Goal: Task Accomplishment & Management: Use online tool/utility

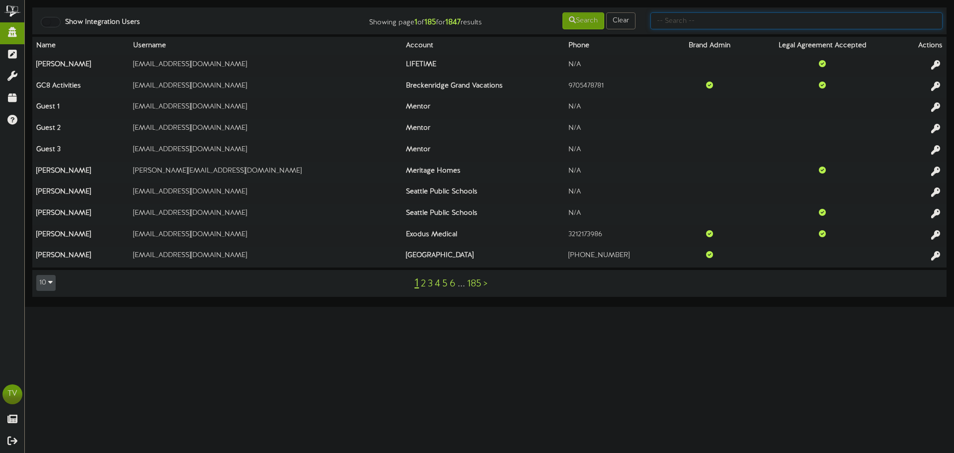
click at [661, 28] on input "text" at bounding box center [797, 20] width 292 height 17
type input "gentry"
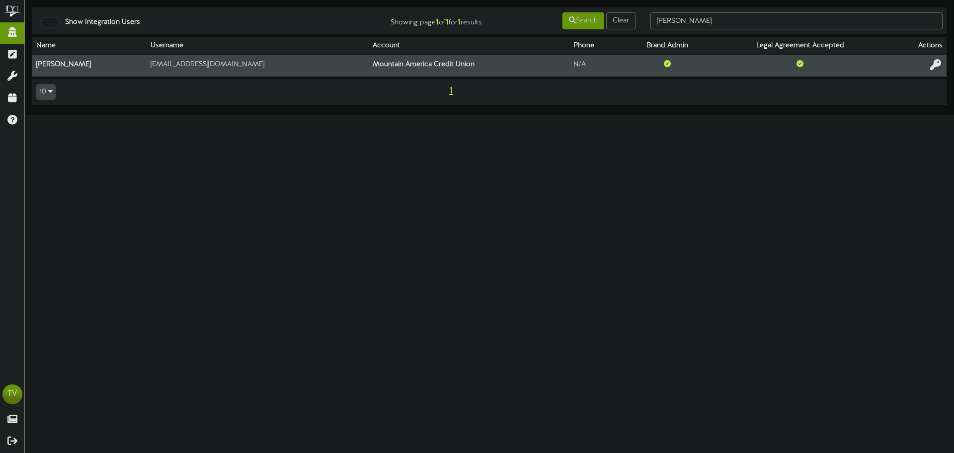
click at [936, 66] on icon at bounding box center [935, 64] width 11 height 11
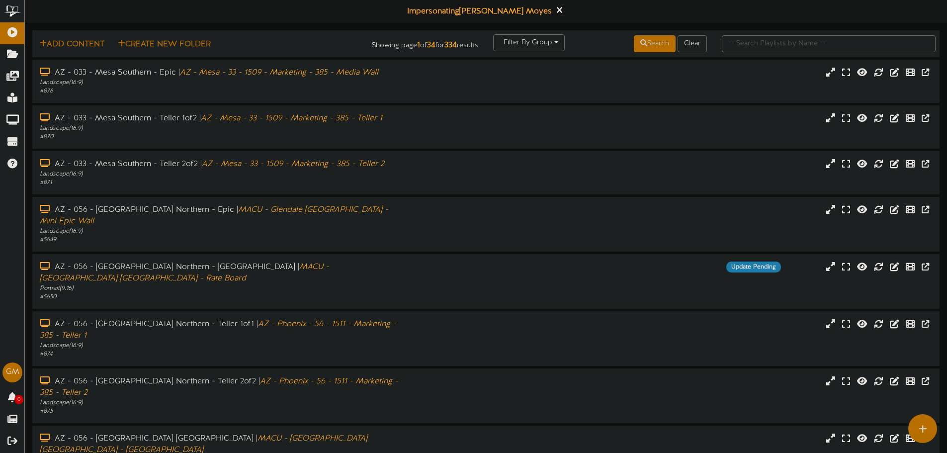
click at [804, 52] on div at bounding box center [828, 43] width 229 height 19
click at [799, 39] on input "text" at bounding box center [829, 43] width 214 height 17
type input "stansbury"
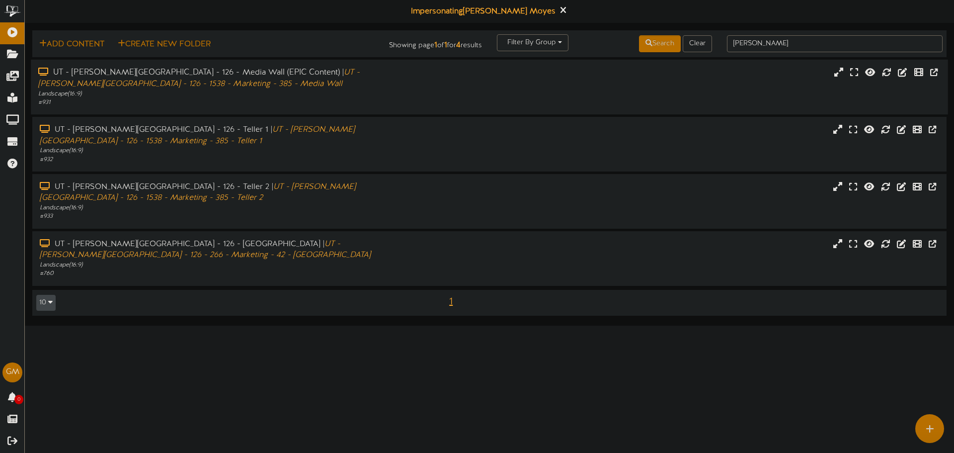
drag, startPoint x: 468, startPoint y: 99, endPoint x: 448, endPoint y: 105, distance: 20.1
drag, startPoint x: 448, startPoint y: 105, endPoint x: 319, endPoint y: 349, distance: 276.1
click at [309, 326] on html "ChannelValet Playlists Folders Messages My Library Groups Devices Help [PERSON_…" at bounding box center [477, 163] width 954 height 326
drag, startPoint x: 53, startPoint y: 72, endPoint x: 195, endPoint y: 74, distance: 141.7
click at [195, 74] on div "UT - Stansbury Park - 126 - Media Wall (EPIC Content) | UT - Stansbury Park - 1…" at bounding box center [221, 78] width 367 height 23
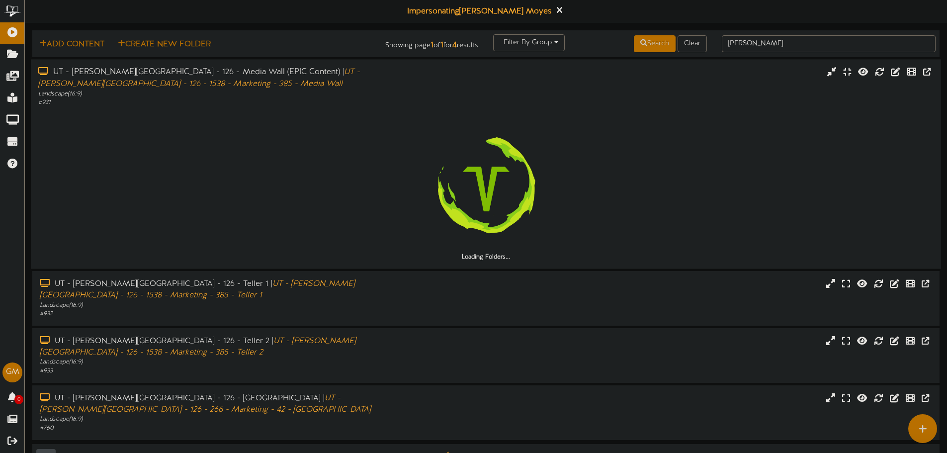
click at [184, 88] on div "UT - Stansbury Park - 126 - Media Wall (EPIC Content) | UT - Stansbury Park - 1…" at bounding box center [220, 78] width 364 height 23
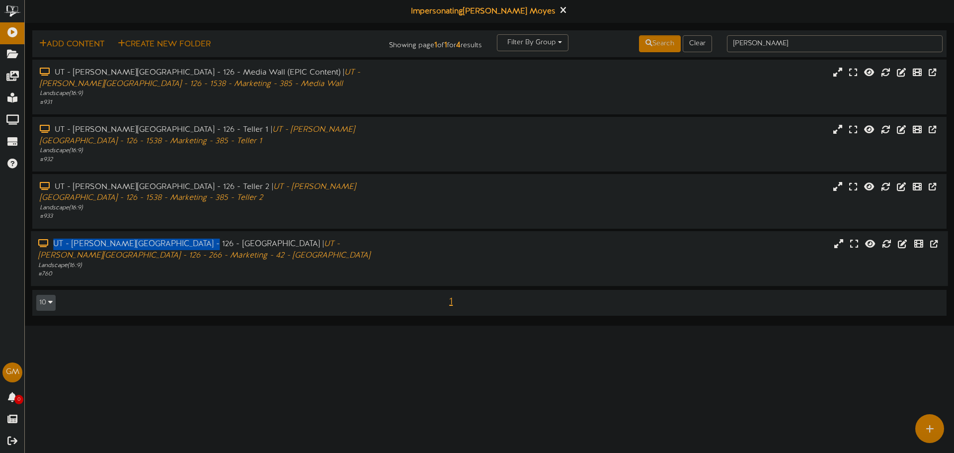
drag, startPoint x: 53, startPoint y: 221, endPoint x: 187, endPoint y: 221, distance: 134.2
click at [187, 238] on div "UT - Stansbury Park - 126 - Vestibule | UT - Stansbury Park - 126 - 266 - Marke…" at bounding box center [221, 249] width 367 height 23
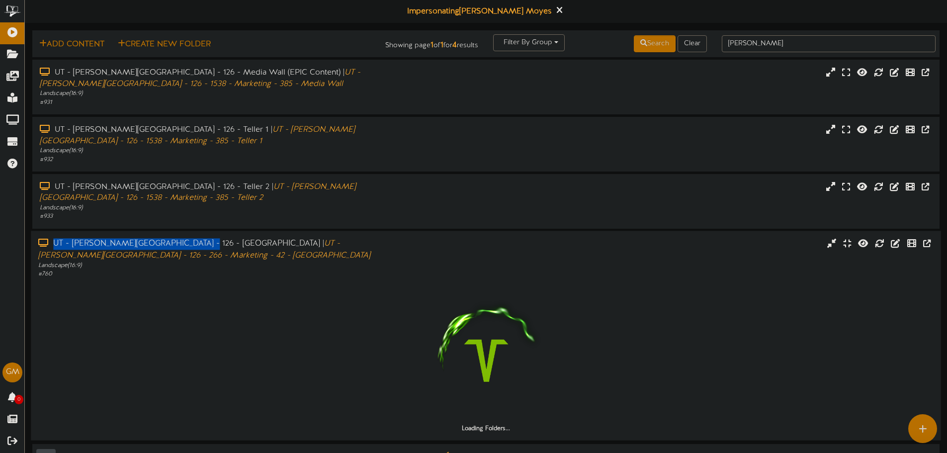
copy div "UT - [PERSON_NAME][GEOGRAPHIC_DATA] - 126 - [GEOGRAPHIC_DATA]"
click at [355, 269] on div "# 760" at bounding box center [220, 273] width 364 height 8
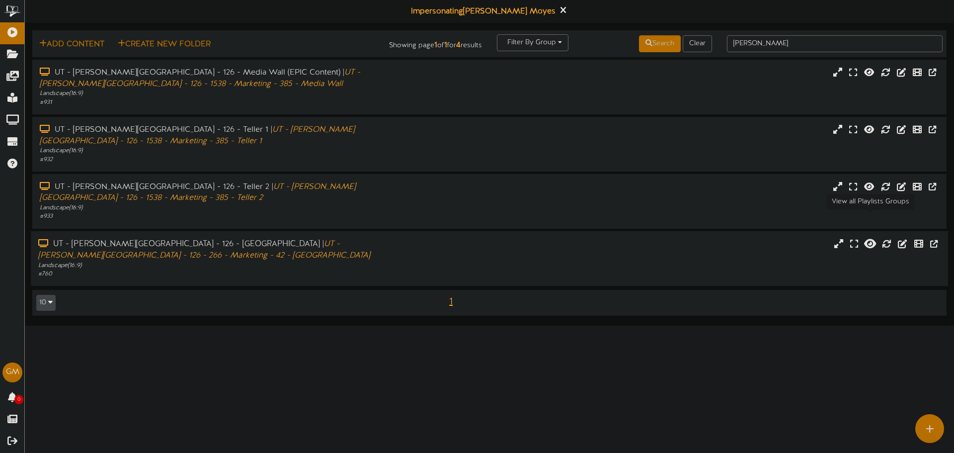
click at [872, 238] on icon at bounding box center [870, 243] width 12 height 11
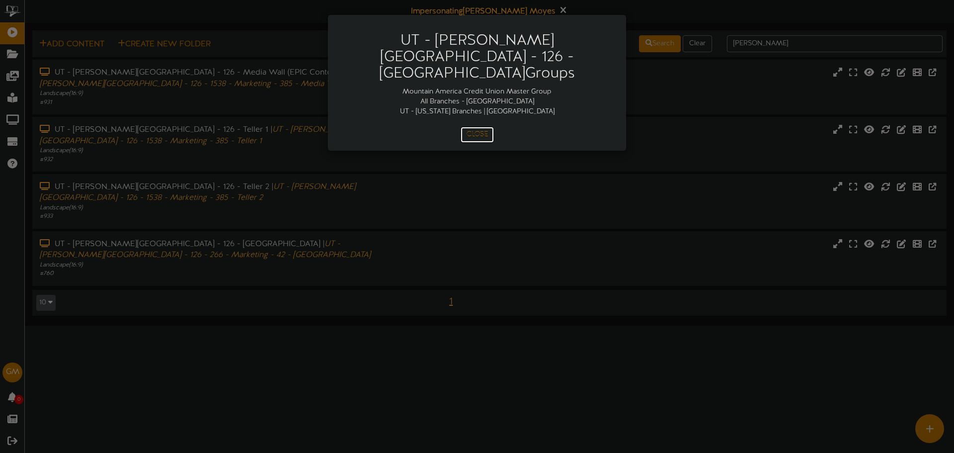
click at [473, 127] on button "Close" at bounding box center [477, 135] width 33 height 16
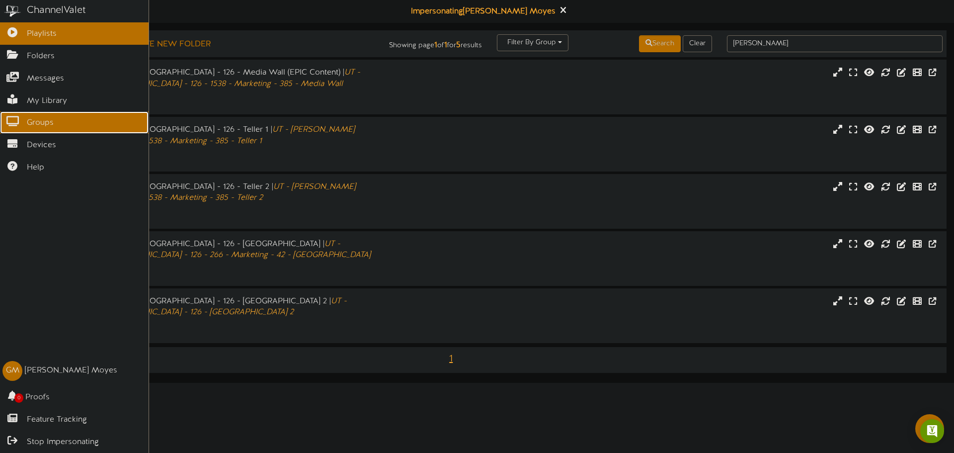
click at [25, 127] on link "Groups" at bounding box center [74, 122] width 149 height 22
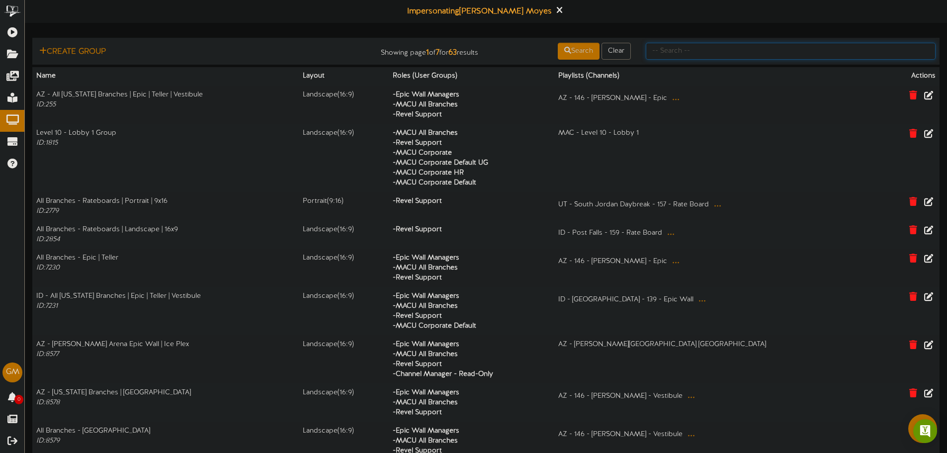
click at [697, 48] on input "text" at bounding box center [791, 51] width 290 height 17
type input "vestibule"
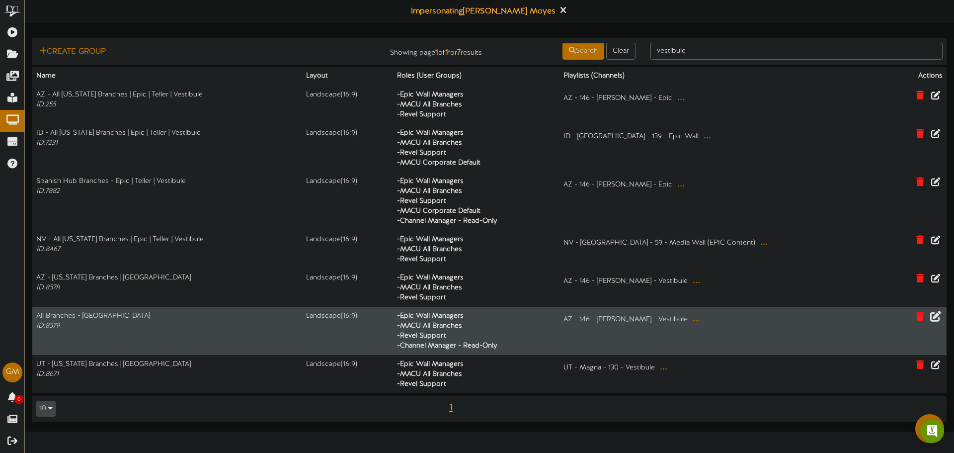
click at [931, 319] on icon at bounding box center [935, 315] width 11 height 11
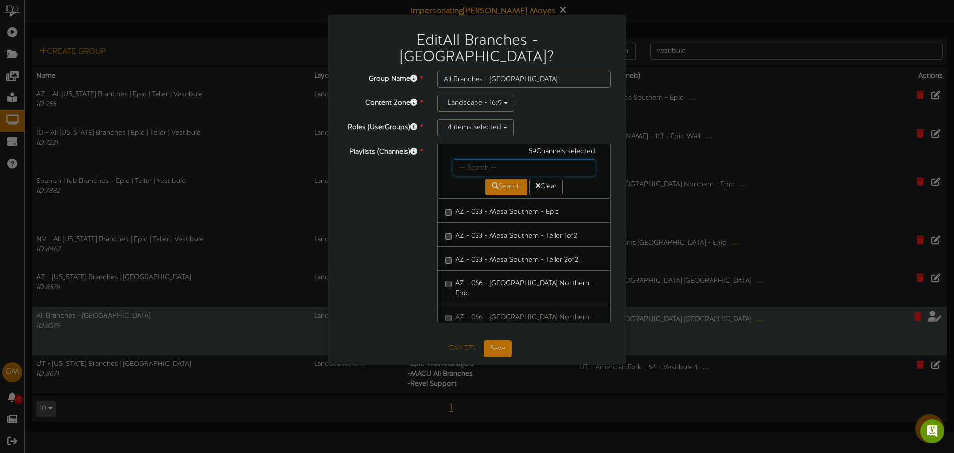
click at [485, 159] on input "text" at bounding box center [524, 167] width 143 height 17
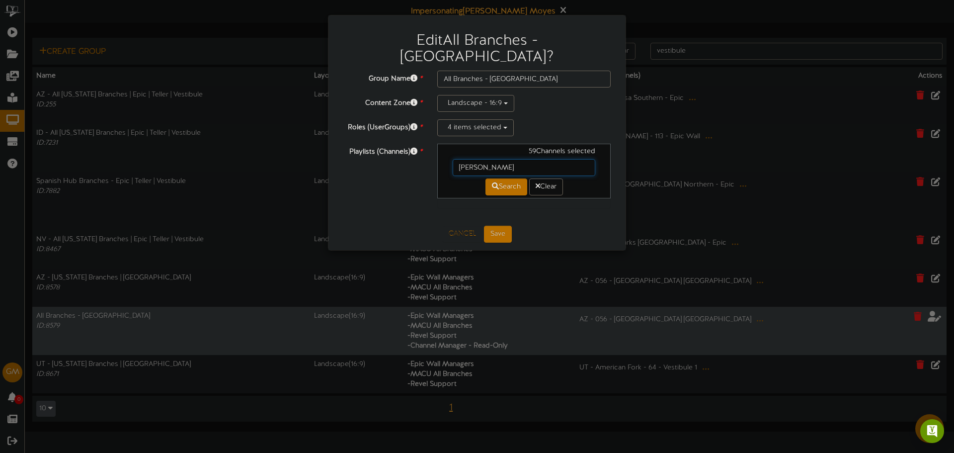
type input "Stansbury"
click at [506, 178] on button "Search" at bounding box center [507, 186] width 42 height 17
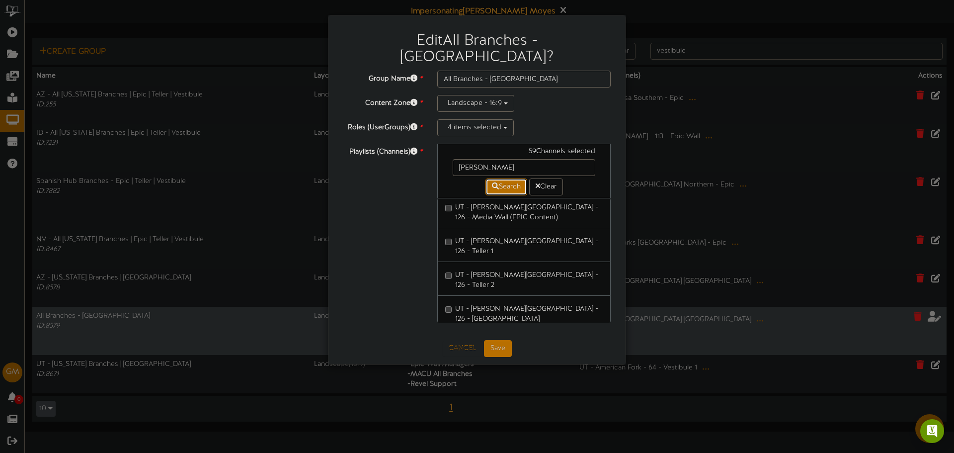
scroll to position [5, 0]
click at [465, 333] on label "UT - [PERSON_NAME][GEOGRAPHIC_DATA] - 126 - [GEOGRAPHIC_DATA] 2" at bounding box center [524, 344] width 158 height 23
click at [400, 261] on div "Playlists (Channels) * 60 Channels selected Stansbury Search Clear UT - Stansbu…" at bounding box center [477, 238] width 282 height 189
click at [504, 340] on button "Save" at bounding box center [498, 348] width 28 height 17
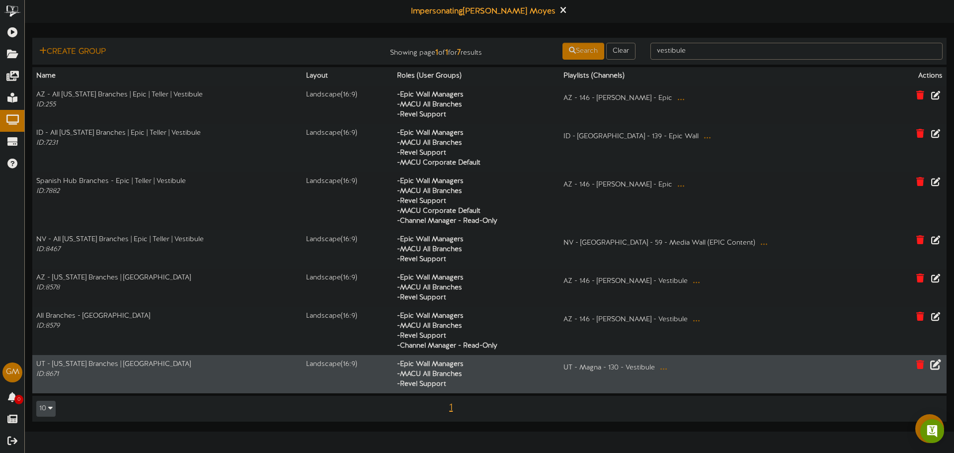
click at [931, 364] on icon at bounding box center [935, 363] width 11 height 11
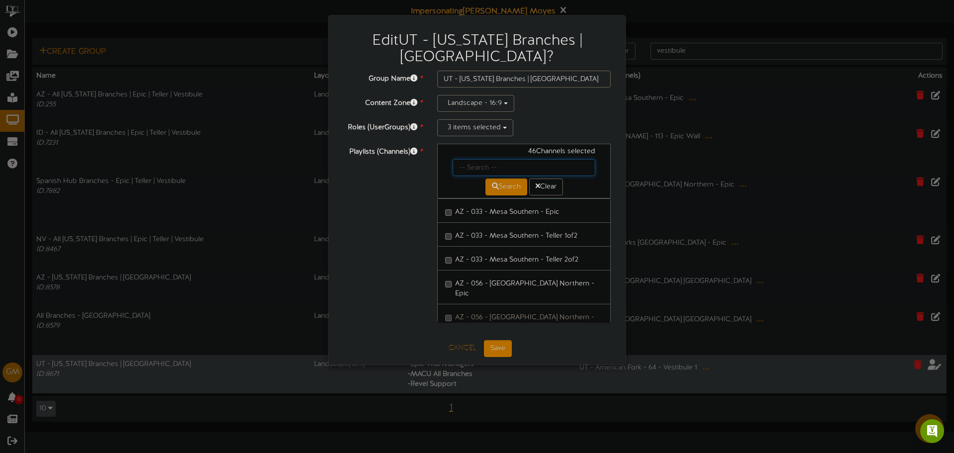
click at [513, 159] on input "text" at bounding box center [524, 167] width 143 height 17
type input "stansbury"
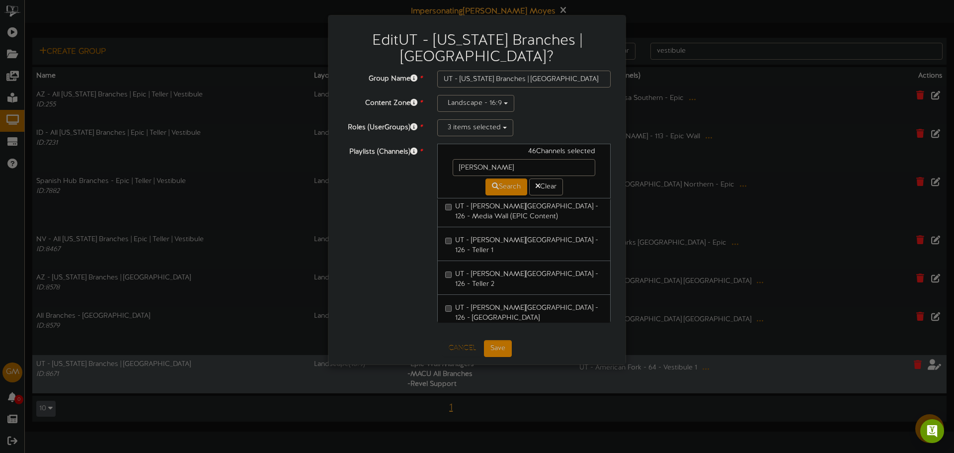
click at [457, 333] on label "UT - [PERSON_NAME][GEOGRAPHIC_DATA] - 126 - [GEOGRAPHIC_DATA] 2" at bounding box center [524, 344] width 158 height 23
click at [499, 340] on button "Save" at bounding box center [498, 348] width 28 height 17
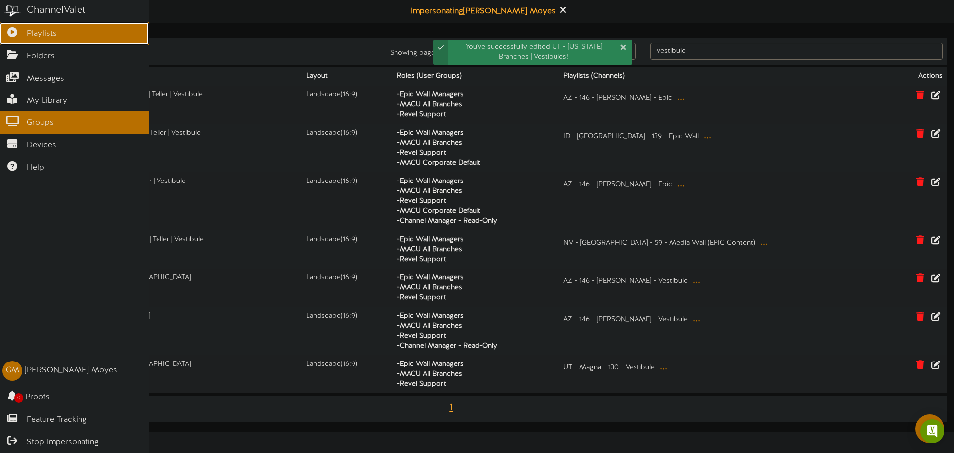
click at [0, 29] on icon at bounding box center [12, 30] width 25 height 7
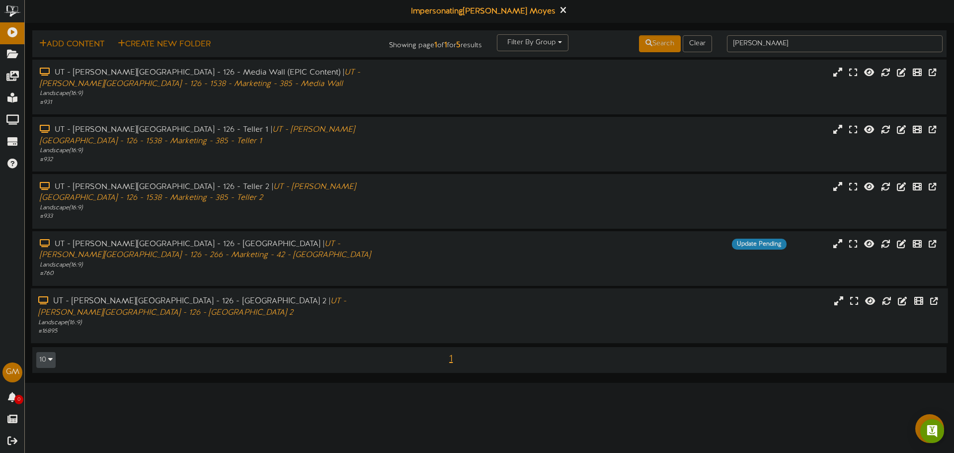
click at [277, 296] on icon "UT - [PERSON_NAME][GEOGRAPHIC_DATA] - 126 - [GEOGRAPHIC_DATA] 2" at bounding box center [192, 306] width 308 height 20
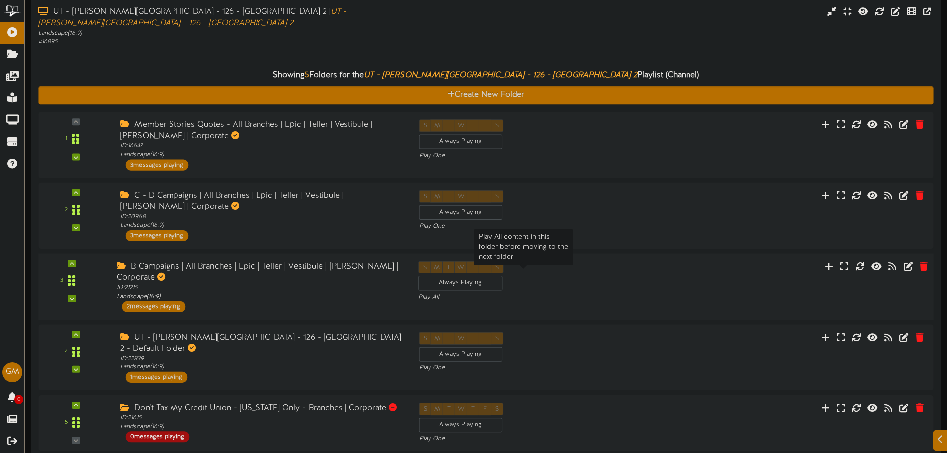
scroll to position [305, 0]
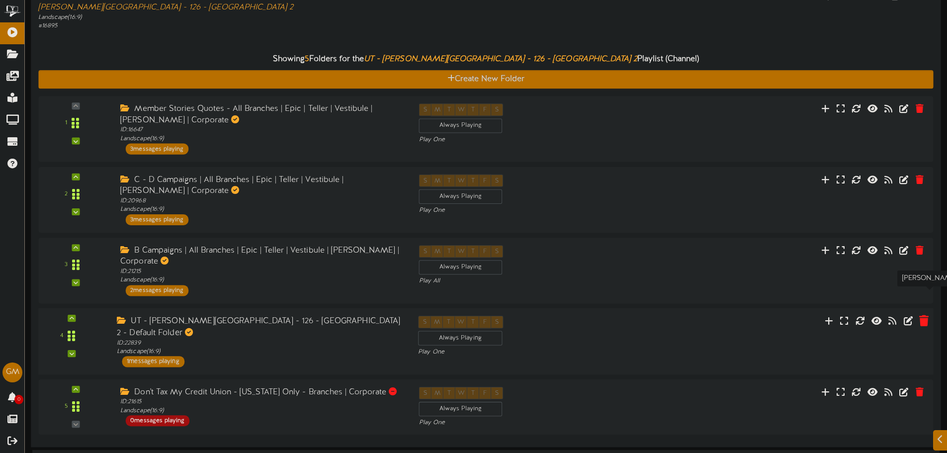
click at [918, 314] on button at bounding box center [923, 321] width 16 height 15
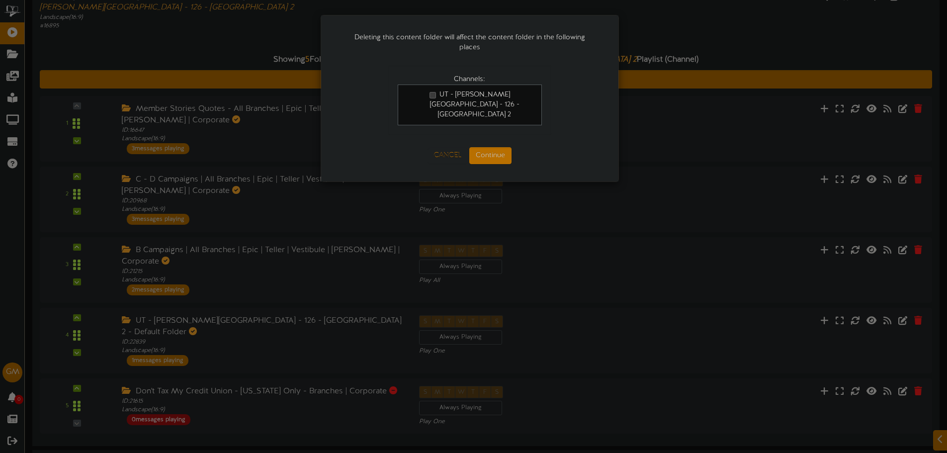
click at [489, 157] on div "Cancel Continue" at bounding box center [470, 155] width 164 height 37
click at [488, 147] on button "Continue" at bounding box center [490, 155] width 42 height 17
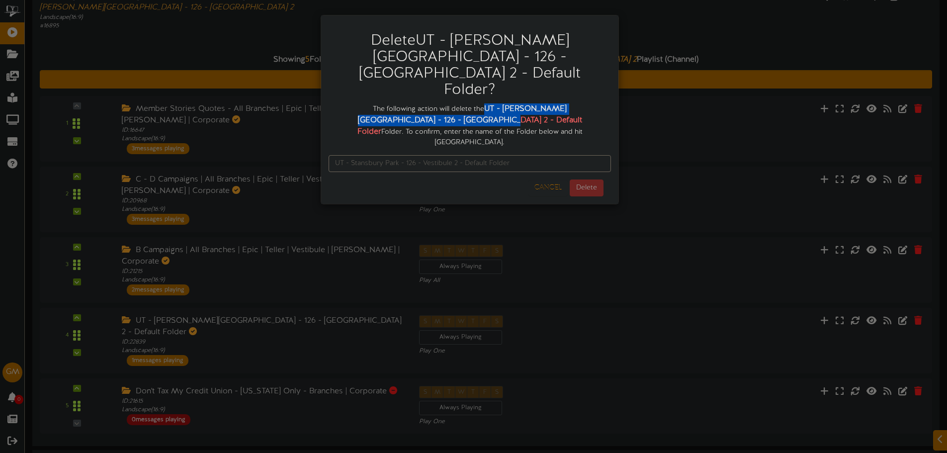
drag, startPoint x: 453, startPoint y: 77, endPoint x: 393, endPoint y: 90, distance: 61.7
click at [393, 104] on strong "UT - Stansbury Park - 126 - Vestibule 2 - Default Folder" at bounding box center [469, 120] width 225 height 32
copy strong "UT - Stansbury Park - 126 - Vestibule 2 - Default Folder"
click at [441, 155] on input "text" at bounding box center [470, 163] width 282 height 17
paste input "UT - Stansbury Park - 126 - Vestibule 2 - Default Folder"
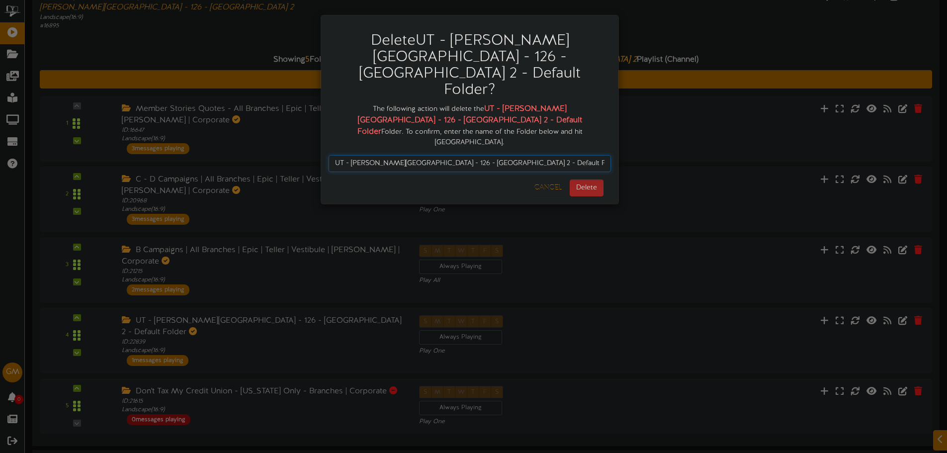
type input "UT - Stansbury Park - 126 - Vestibule 2 - Default Folder"
click at [587, 179] on button "Delete" at bounding box center [587, 187] width 34 height 17
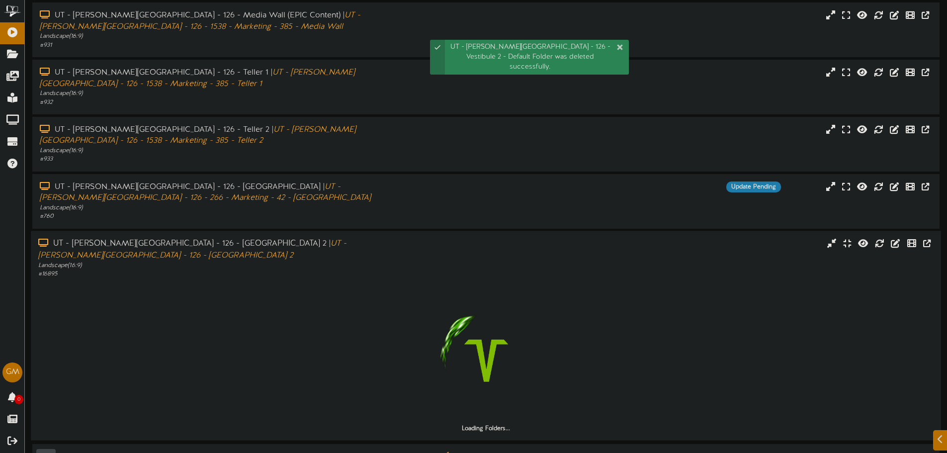
scroll to position [61, 0]
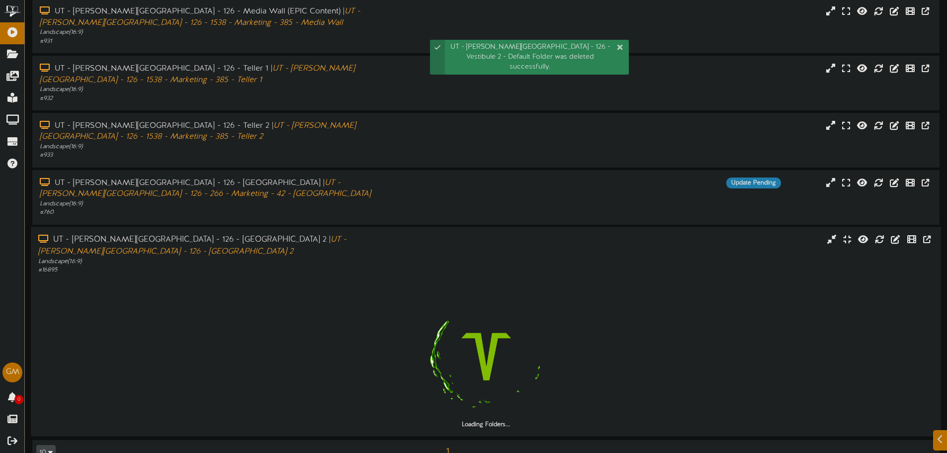
click at [486, 237] on div "UT - Stansbury Park - 126 - Vestibule 2 | UT - Stansbury Park - 126 - Vestibule…" at bounding box center [485, 254] width 909 height 40
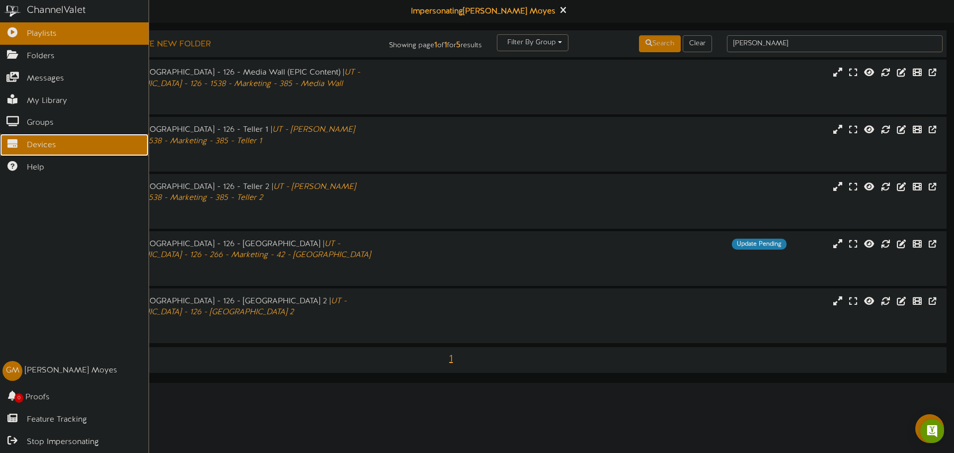
click at [22, 149] on link "Devices" at bounding box center [74, 145] width 149 height 22
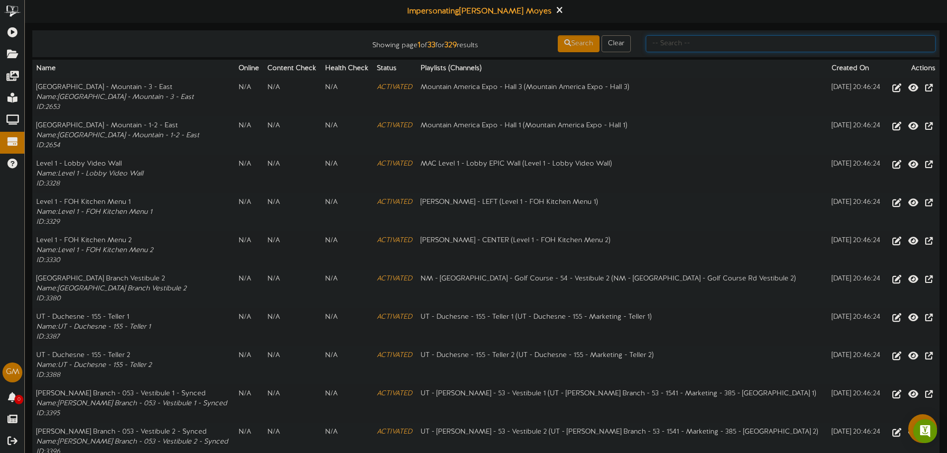
click at [710, 49] on input "text" at bounding box center [791, 43] width 290 height 17
type input "stansbury"
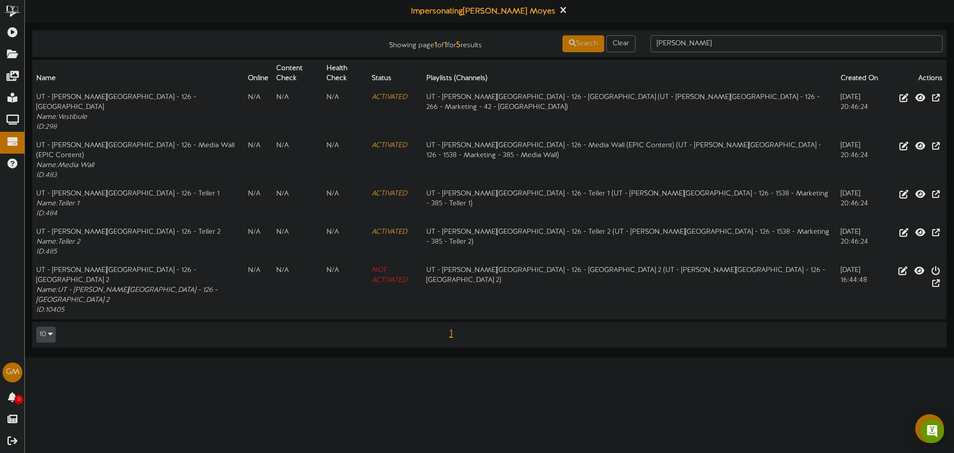
click at [731, 357] on html "ChannelValet Playlists Folders Messages My Library Groups Devices Help [PERSON_…" at bounding box center [477, 178] width 954 height 357
drag, startPoint x: 448, startPoint y: 338, endPoint x: 462, endPoint y: 314, distance: 28.0
click at [448, 338] on html "ChannelValet Playlists Folders Messages My Library Groups Devices Help [PERSON_…" at bounding box center [477, 178] width 954 height 357
click at [512, 311] on html "ChannelValet Playlists Folders Messages My Library Groups Devices Help [PERSON_…" at bounding box center [477, 178] width 954 height 357
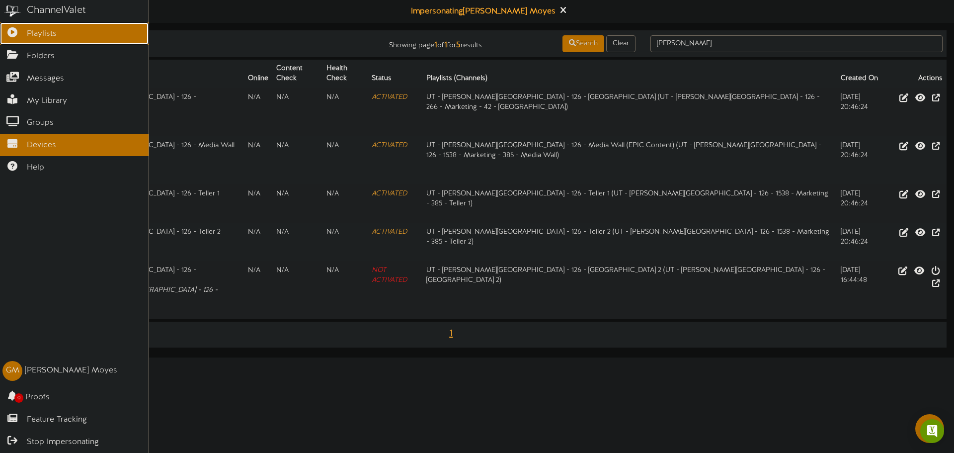
click at [10, 35] on icon at bounding box center [12, 30] width 25 height 7
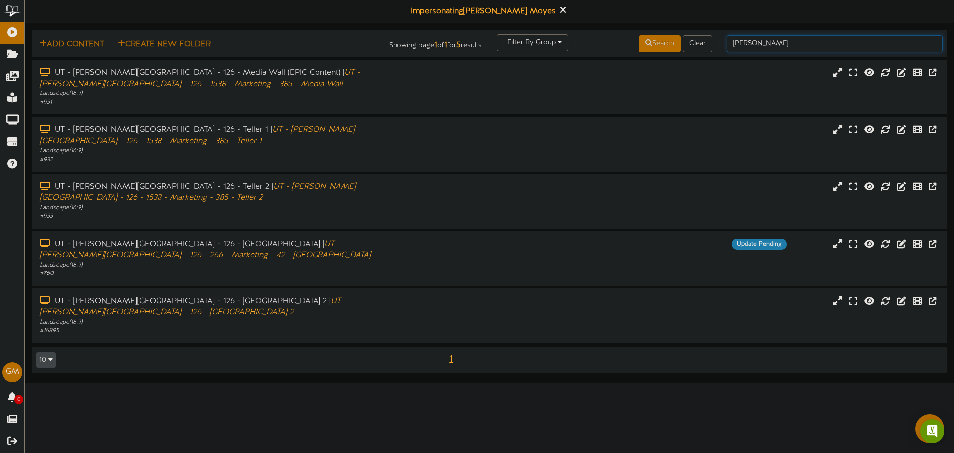
click at [773, 45] on input "stansbury" at bounding box center [835, 43] width 216 height 17
type input "[PERSON_NAME]"
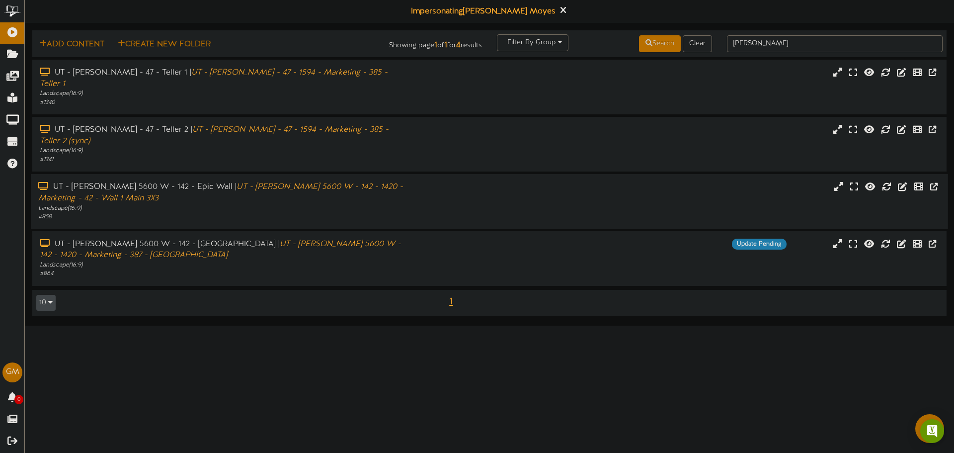
click at [340, 182] on icon "UT - [PERSON_NAME] 5600 W - 142 - 1420 - Marketing - 42 - Wall 1 Main 3X3" at bounding box center [220, 192] width 365 height 20
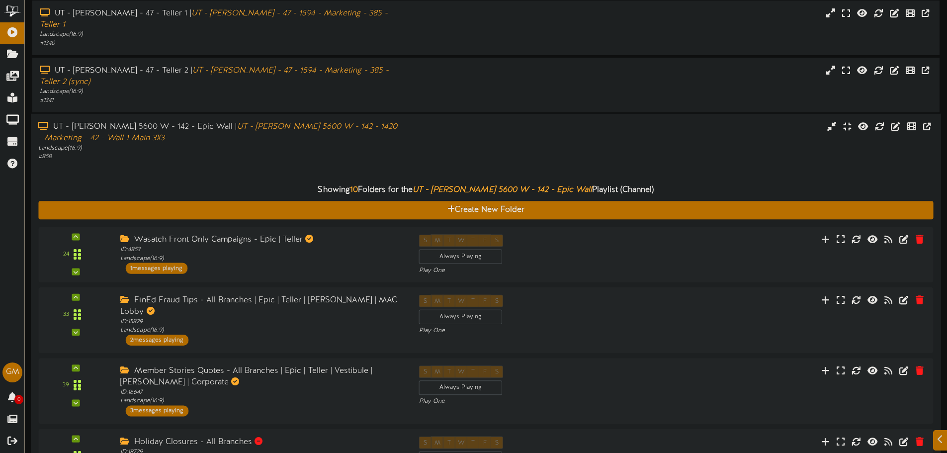
scroll to position [103, 0]
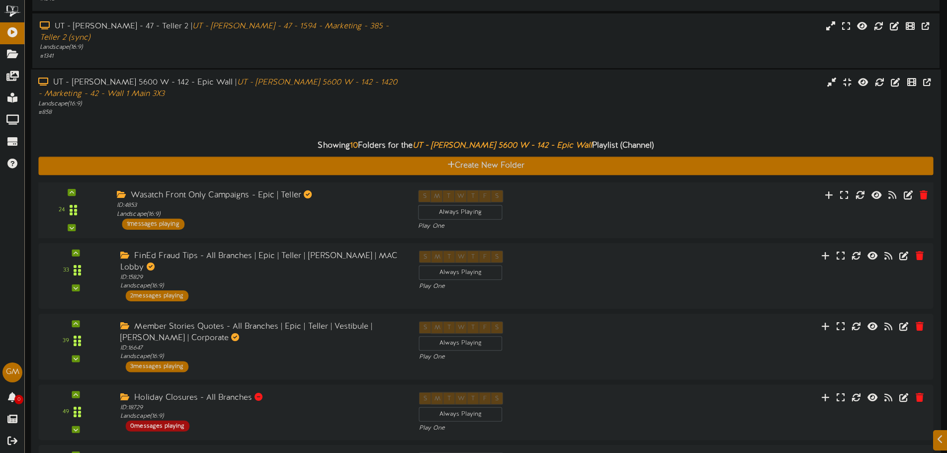
click at [277, 198] on div "Wasatch Front Only Campaigns - Epic | Teller ID: 4853 Landscape ( 16:9 ) 1 mess…" at bounding box center [259, 209] width 301 height 40
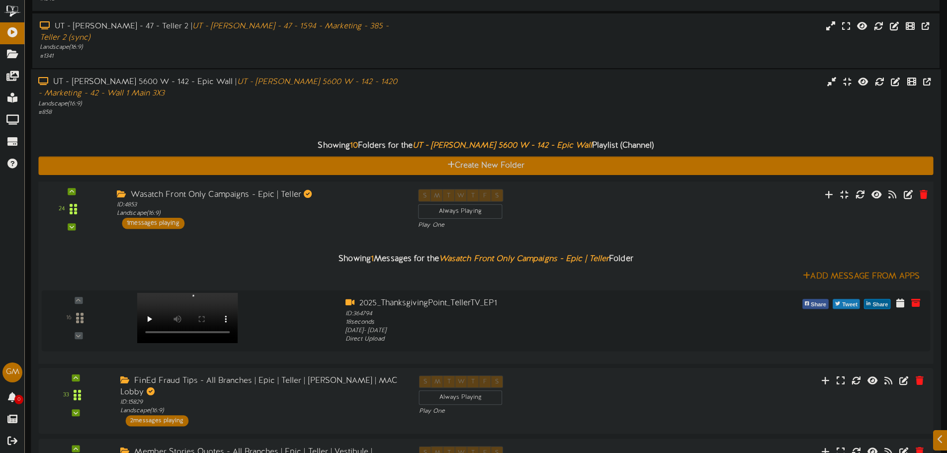
scroll to position [153, 0]
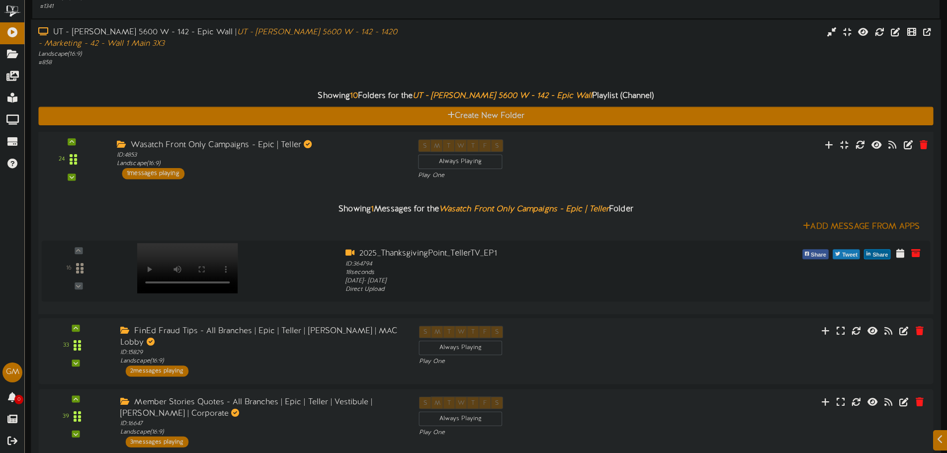
click at [272, 150] on div "Wasatch Front Only Campaigns - Epic | Teller ID: 4853 Landscape ( 16:9 ) 1 mess…" at bounding box center [259, 159] width 301 height 40
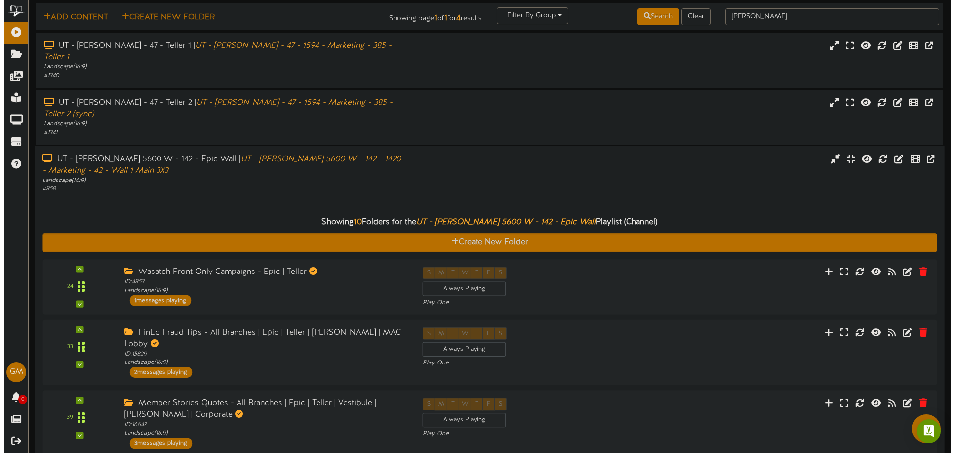
scroll to position [0, 0]
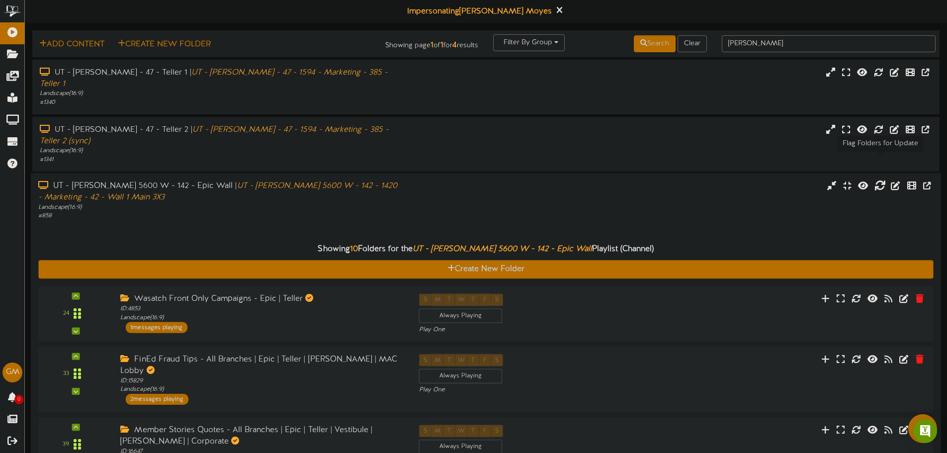
click at [885, 179] on button at bounding box center [879, 186] width 17 height 15
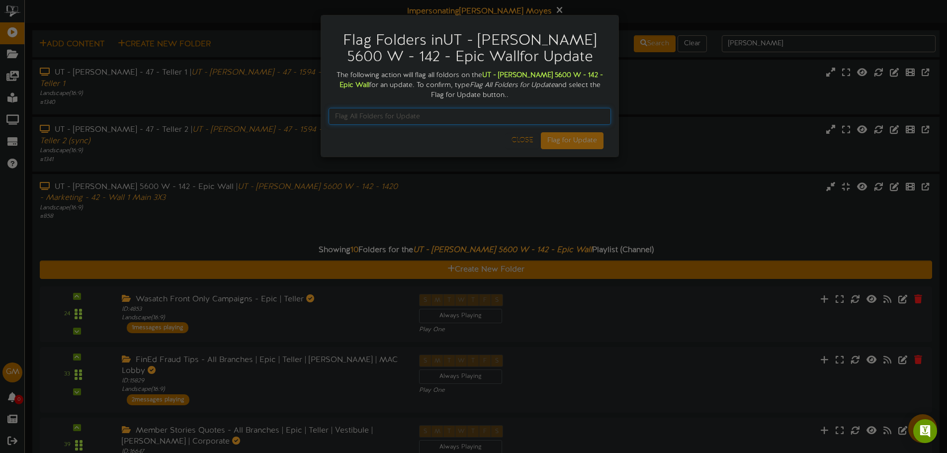
click at [380, 114] on input "text" at bounding box center [470, 116] width 282 height 17
type input "Flag All Folders for Update"
click at [587, 137] on button "Flag for Update" at bounding box center [572, 140] width 63 height 17
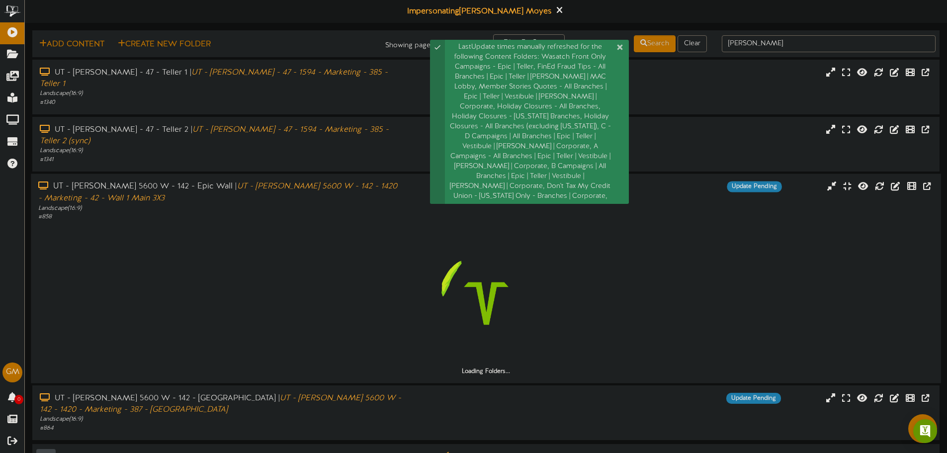
click at [369, 204] on div "Landscape ( 16:9 )" at bounding box center [220, 208] width 364 height 8
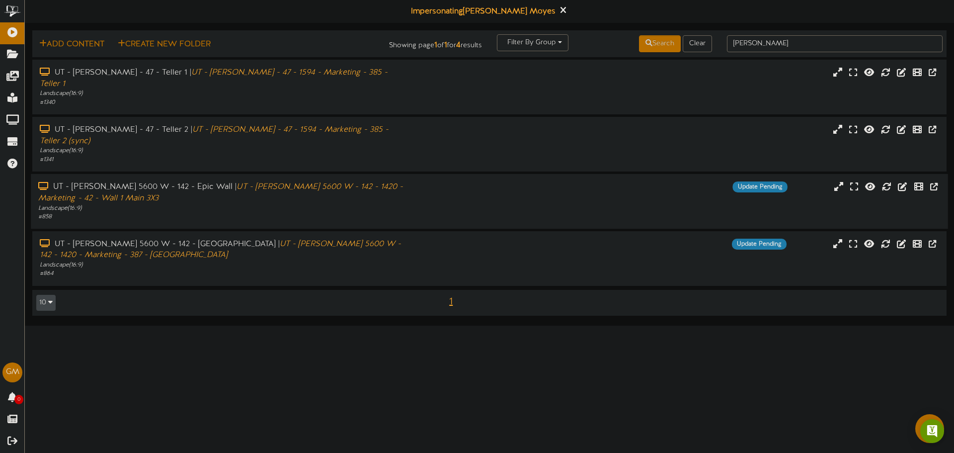
click at [244, 182] on icon "UT - [PERSON_NAME] 5600 W - 142 - 1420 - Marketing - 42 - Wall 1 Main 3X3" at bounding box center [220, 192] width 365 height 20
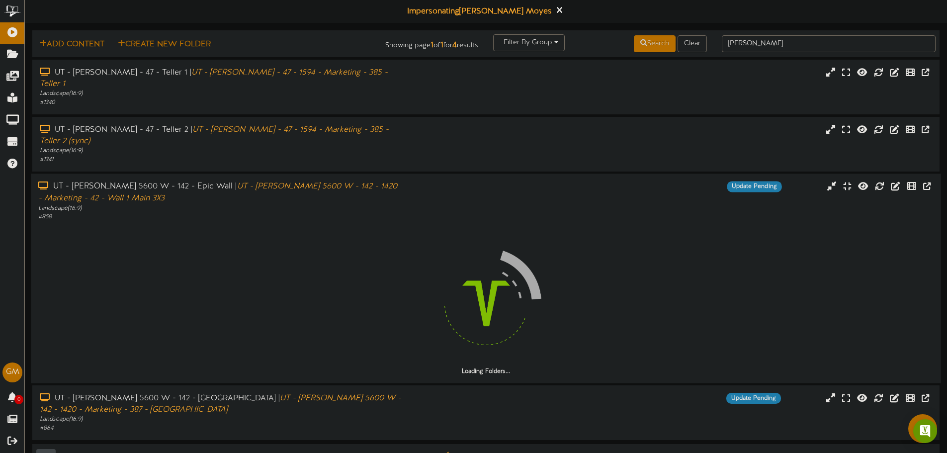
drag, startPoint x: 244, startPoint y: 165, endPoint x: 213, endPoint y: 175, distance: 32.4
click at [213, 181] on div "UT - Kearns 5600 W - 142 - Epic Wall | UT - Kearns 5600 W - 142 - 1420 - Market…" at bounding box center [220, 192] width 364 height 23
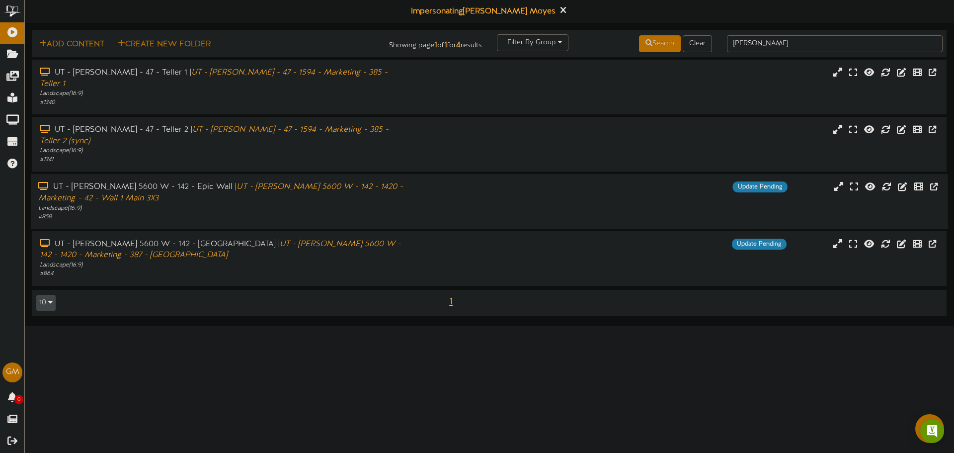
click at [367, 181] on div "UT - Kearns 5600 W - 142 - Epic Wall | UT - Kearns 5600 W - 142 - 1420 - Market…" at bounding box center [221, 192] width 367 height 23
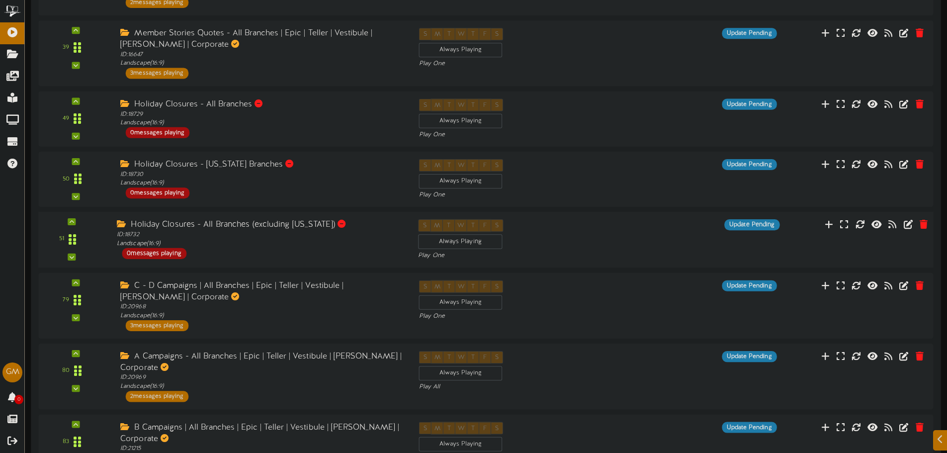
scroll to position [398, 0]
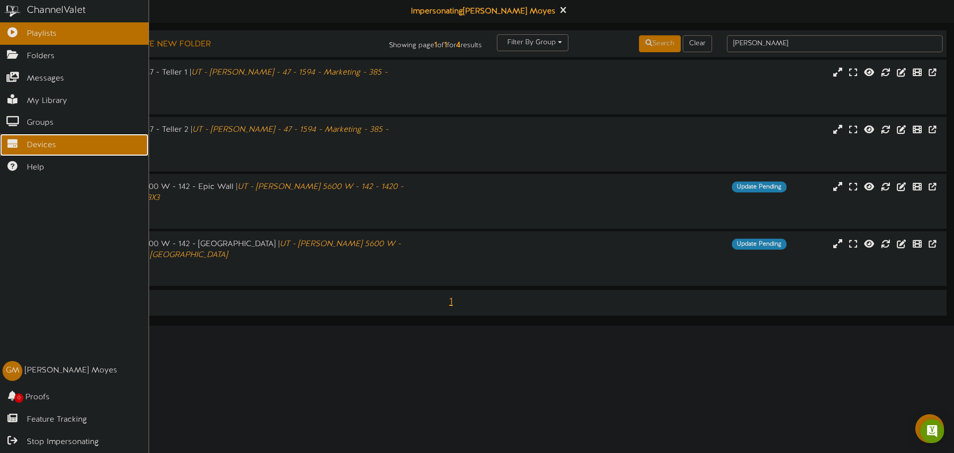
click at [10, 146] on link "Devices" at bounding box center [74, 145] width 149 height 22
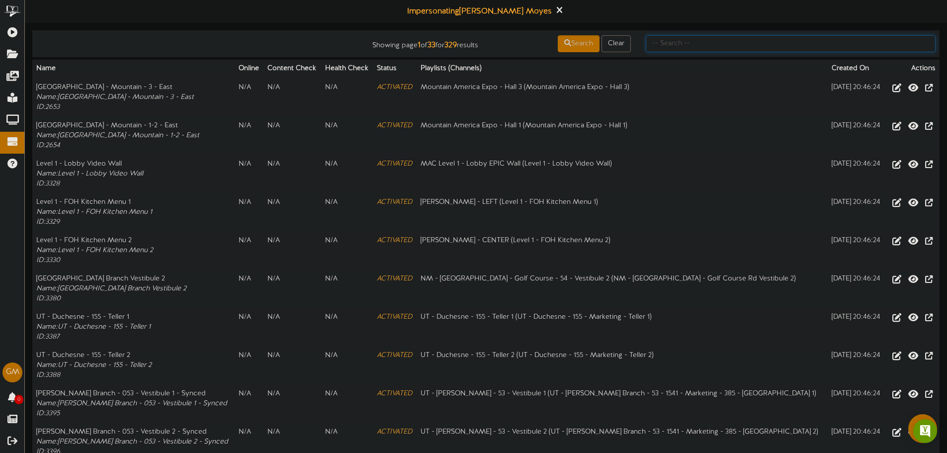
click at [733, 42] on input "text" at bounding box center [791, 43] width 290 height 17
type input "stansb"
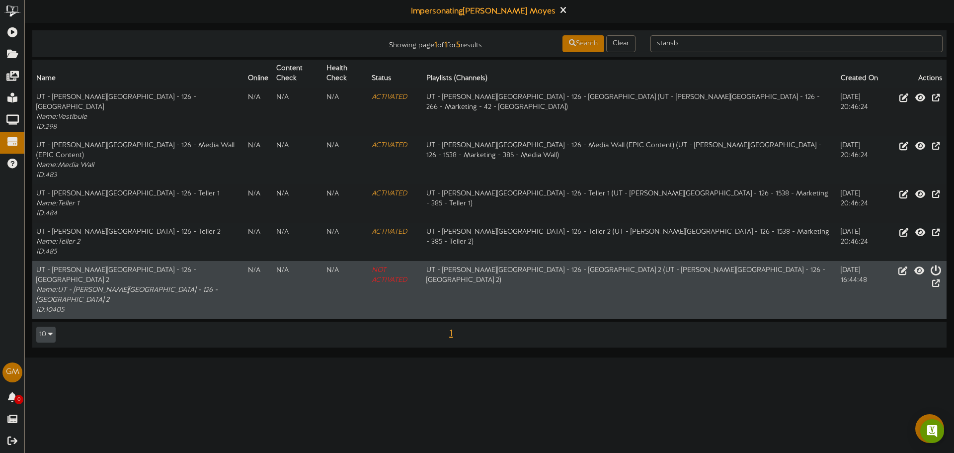
click at [919, 242] on td at bounding box center [917, 242] width 59 height 38
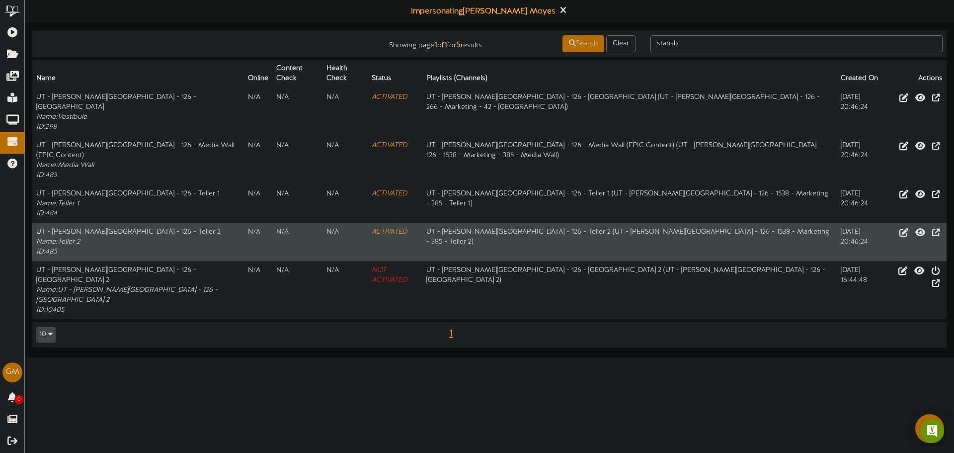
click at [919, 248] on td at bounding box center [917, 242] width 59 height 38
click at [920, 242] on tbody "UT - [PERSON_NAME][GEOGRAPHIC_DATA] - 126 - [GEOGRAPHIC_DATA] Name: Vestibule I…" at bounding box center [489, 203] width 914 height 231
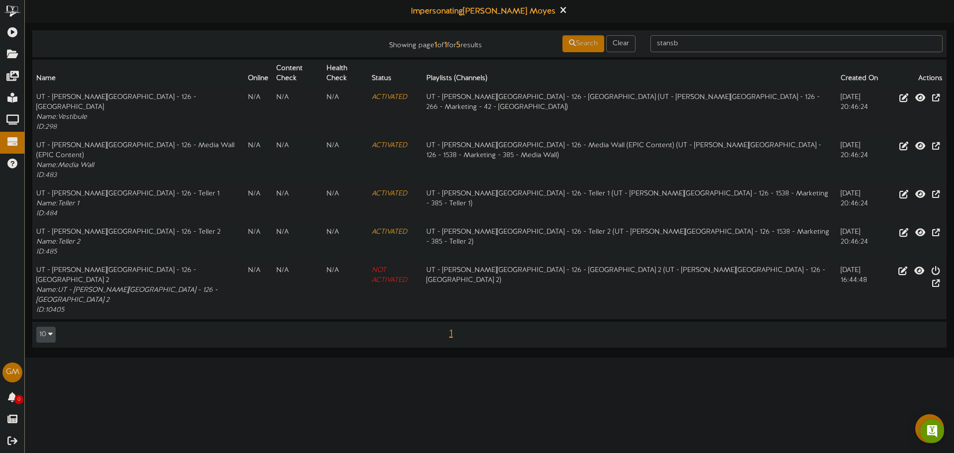
click at [848, 357] on html "ChannelValet Playlists Folders Messages My Library Groups Devices Help [PERSON_…" at bounding box center [477, 178] width 954 height 357
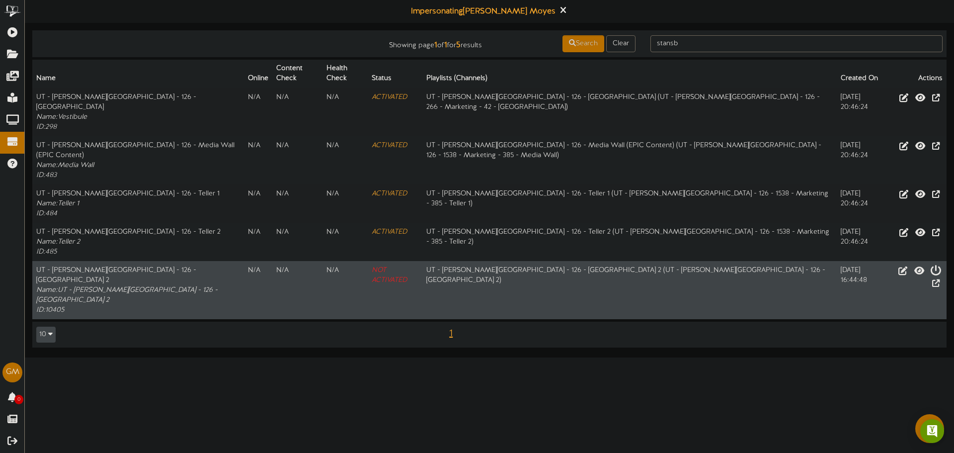
click at [930, 264] on icon at bounding box center [935, 269] width 11 height 11
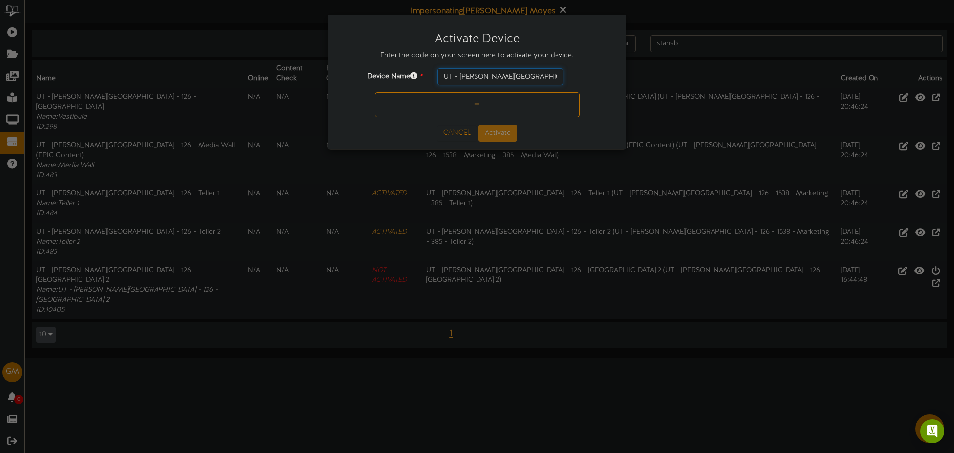
scroll to position [0, 10]
drag, startPoint x: 506, startPoint y: 72, endPoint x: 588, endPoint y: 82, distance: 82.6
click at [604, 80] on div "Device Name * UT - [PERSON_NAME][GEOGRAPHIC_DATA] - 126 - [GEOGRAPHIC_DATA] 2" at bounding box center [477, 76] width 282 height 17
click at [475, 106] on input "text" at bounding box center [477, 104] width 205 height 25
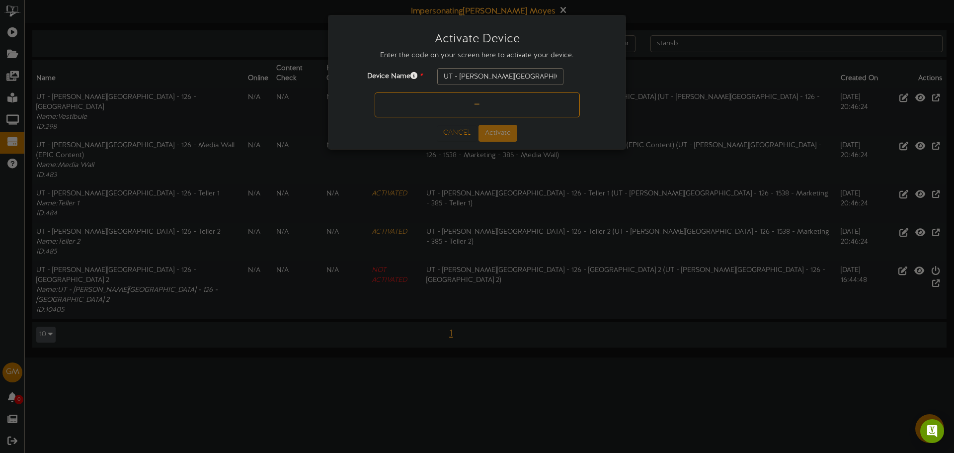
click at [531, 104] on input "text" at bounding box center [477, 104] width 205 height 25
type input "RUX9WM"
click at [492, 136] on button "Activate" at bounding box center [498, 133] width 39 height 17
